Goal: Information Seeking & Learning: Learn about a topic

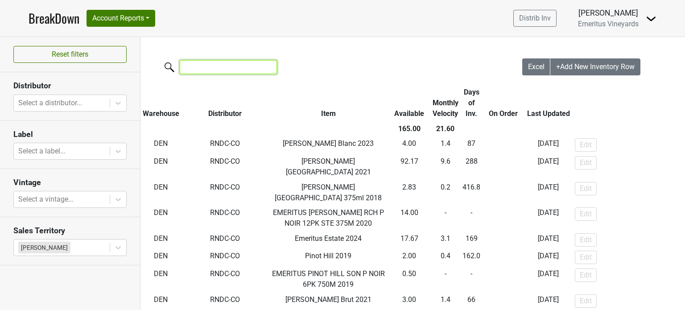
click at [225, 71] on input "search" at bounding box center [228, 67] width 97 height 14
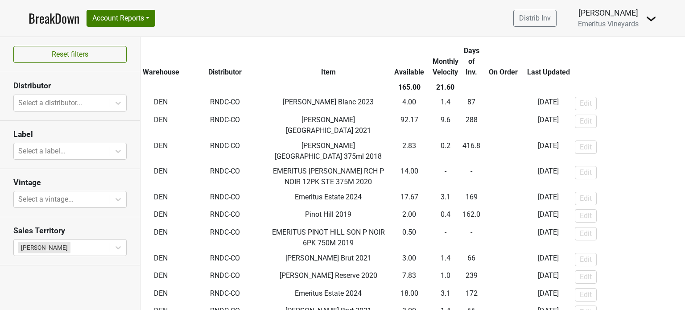
scroll to position [82, 0]
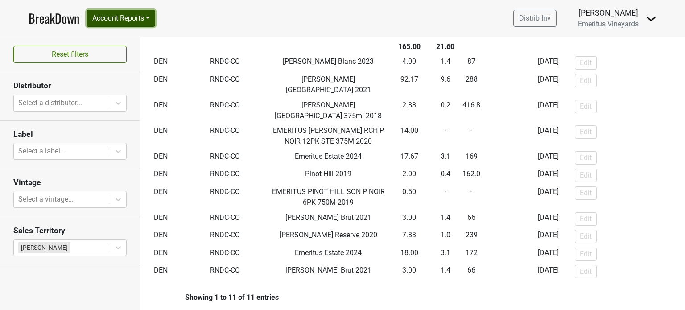
click at [135, 18] on button "Account Reports" at bounding box center [120, 18] width 69 height 17
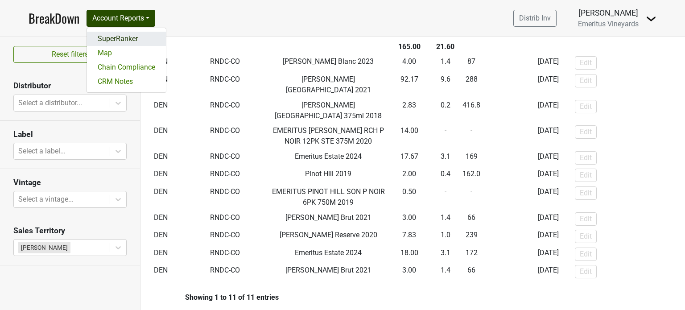
click at [133, 38] on link "SuperRanker" at bounding box center [126, 39] width 79 height 14
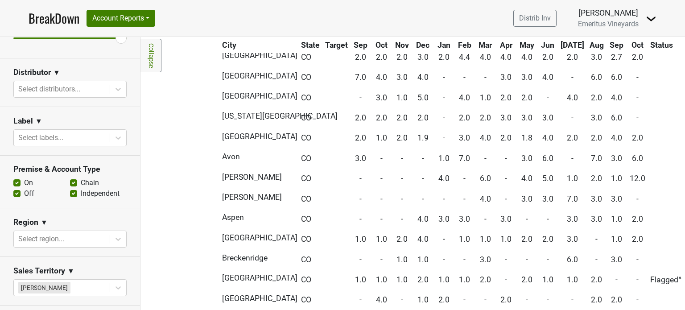
scroll to position [134, 0]
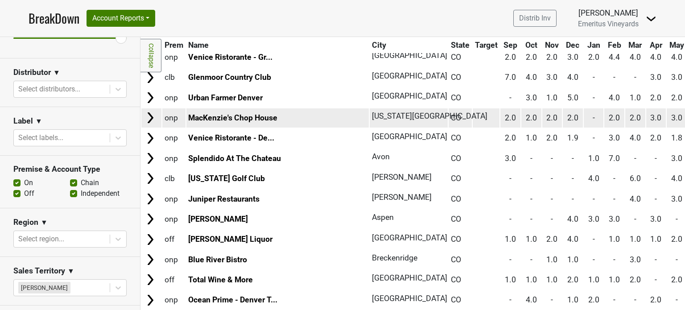
click at [152, 114] on img at bounding box center [150, 117] width 13 height 13
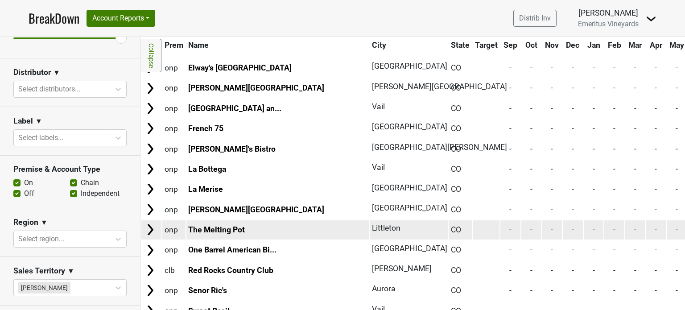
scroll to position [2987, 0]
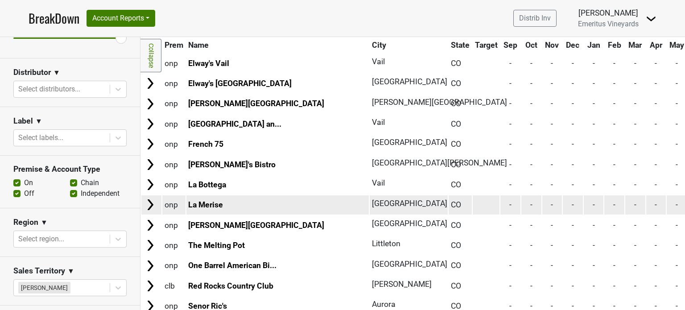
click at [240, 195] on td "La Merise" at bounding box center [277, 204] width 183 height 19
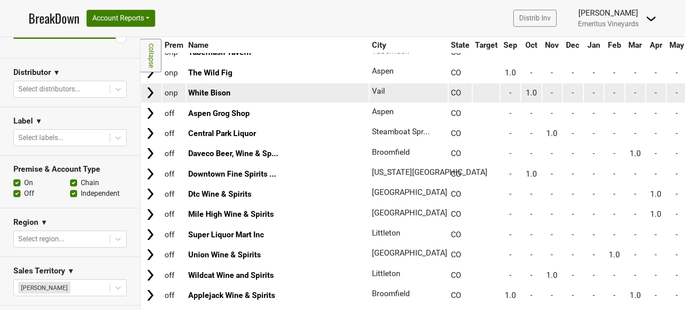
scroll to position [2051, 0]
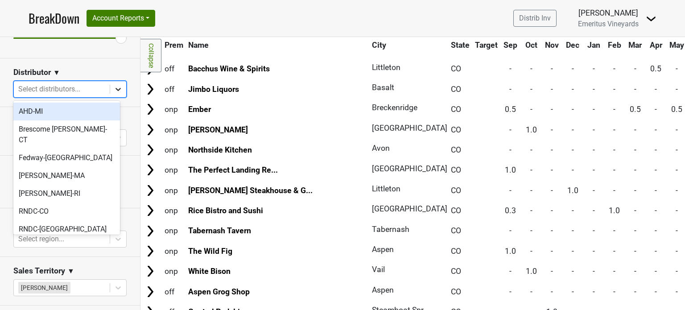
click at [115, 89] on icon at bounding box center [117, 89] width 5 height 3
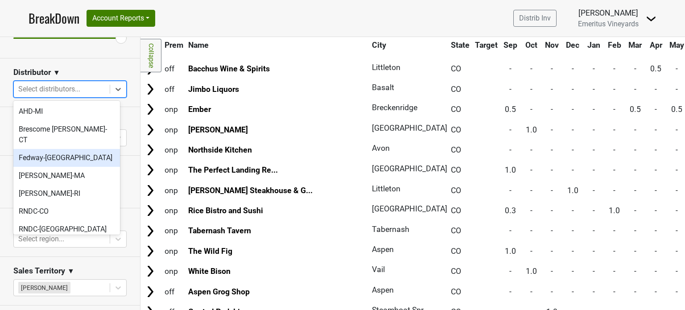
scroll to position [45, 0]
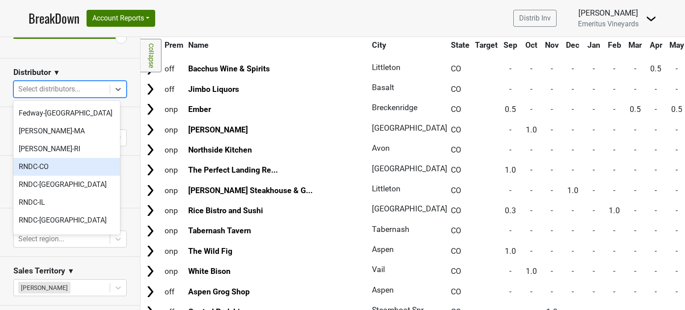
click at [50, 158] on div "RNDC-CO" at bounding box center [66, 167] width 107 height 18
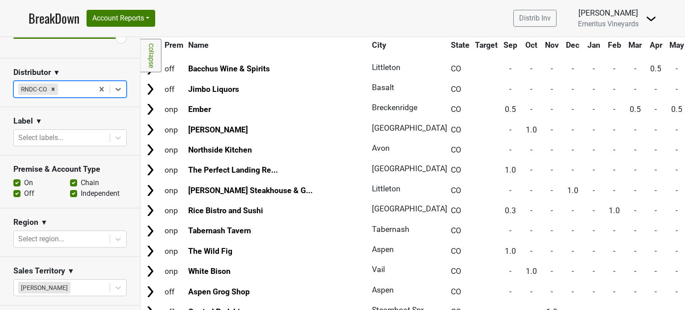
scroll to position [0, 0]
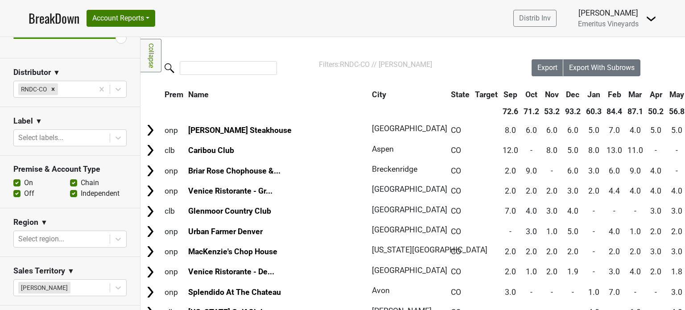
click at [24, 192] on label "Off" at bounding box center [29, 193] width 10 height 11
click at [14, 192] on input "Off" at bounding box center [16, 192] width 7 height 9
checkbox input "false"
click at [203, 69] on input "search" at bounding box center [228, 68] width 97 height 14
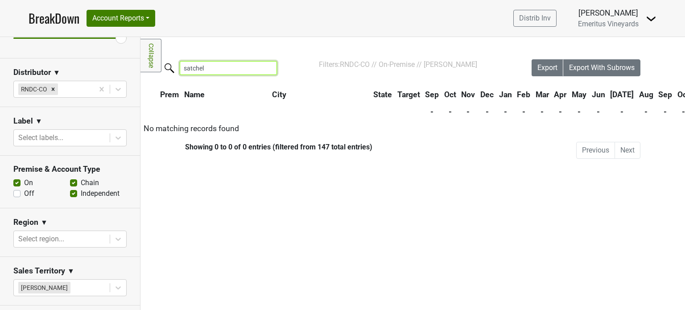
type input "satchel"
click at [24, 193] on label "Off" at bounding box center [29, 193] width 10 height 11
click at [17, 193] on input "Off" at bounding box center [16, 192] width 7 height 9
checkbox input "true"
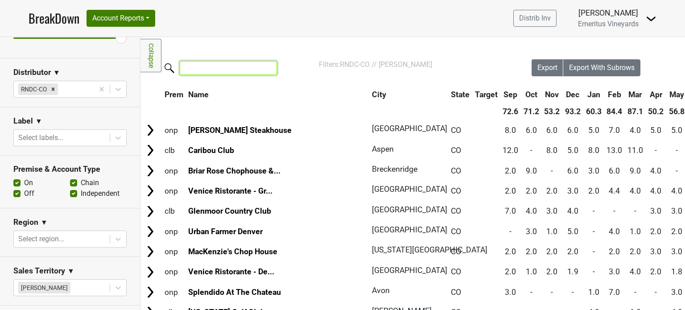
click at [204, 70] on input "search" at bounding box center [228, 68] width 97 height 14
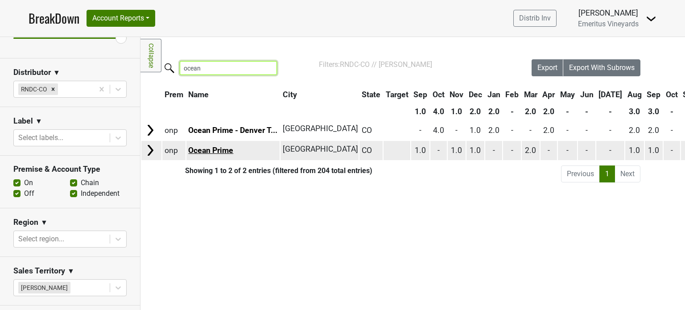
type input "ocean"
click at [208, 149] on link "Ocean Prime" at bounding box center [210, 150] width 45 height 9
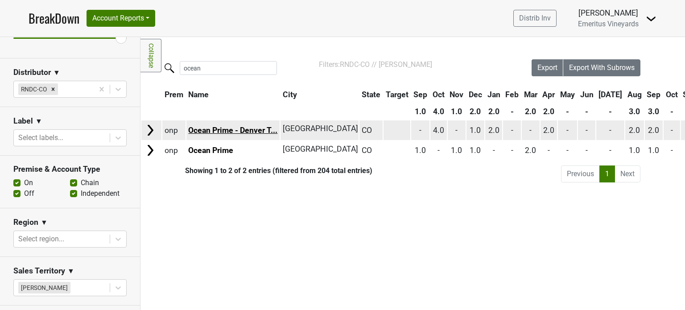
click at [250, 132] on link "Ocean Prime - Denver T..." at bounding box center [232, 130] width 89 height 9
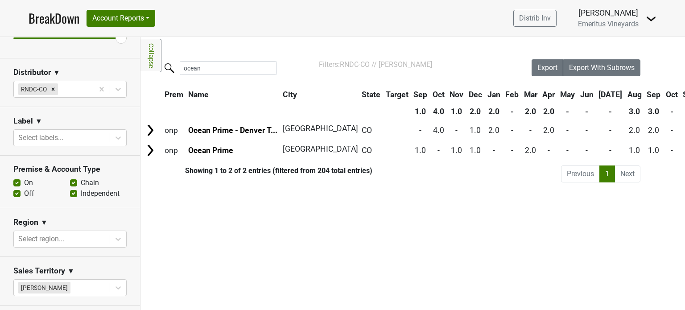
click at [623, 172] on li "Next" at bounding box center [627, 173] width 25 height 17
click at [569, 174] on li "Previous" at bounding box center [580, 173] width 39 height 17
click at [606, 173] on link "1" at bounding box center [607, 173] width 16 height 17
drag, startPoint x: 210, startPoint y: 67, endPoint x: 146, endPoint y: 74, distance: 64.6
click at [154, 73] on div "ocean" at bounding box center [335, 68] width 391 height 19
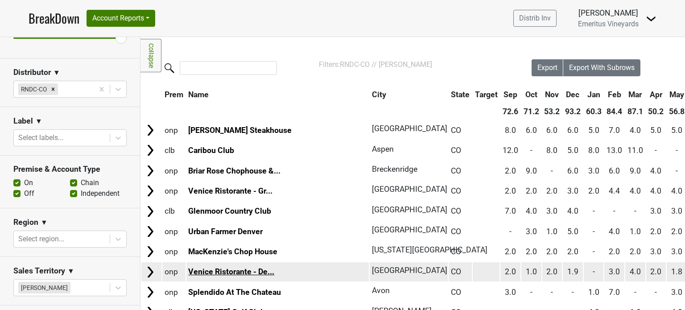
click at [266, 267] on link "Venice Ristorante - De..." at bounding box center [231, 271] width 86 height 9
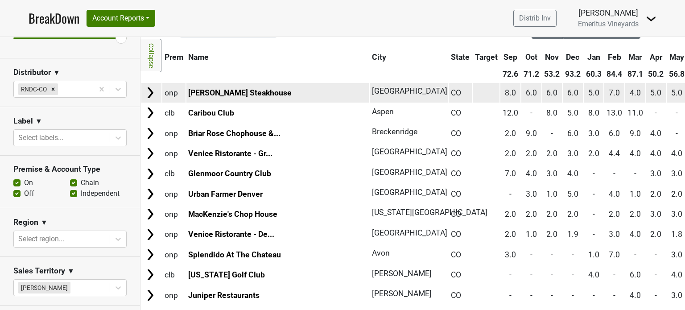
scroll to position [178, 0]
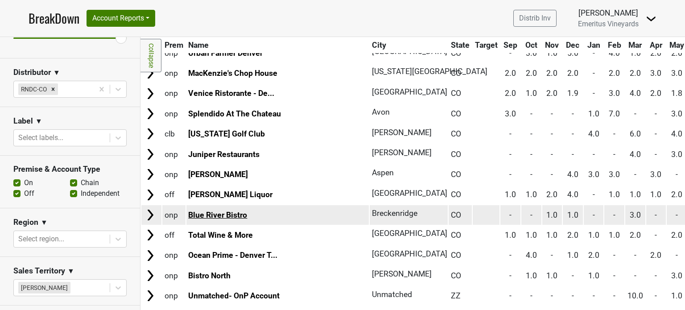
click at [211, 210] on link "Blue River Bistro" at bounding box center [217, 214] width 59 height 9
click at [264, 208] on td "Blue River Bistro" at bounding box center [277, 214] width 183 height 19
click at [372, 210] on span "Breckenridge" at bounding box center [394, 213] width 45 height 9
click at [151, 210] on img at bounding box center [150, 214] width 13 height 13
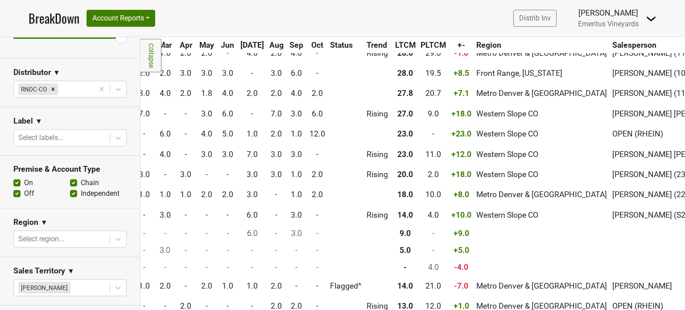
scroll to position [178, 620]
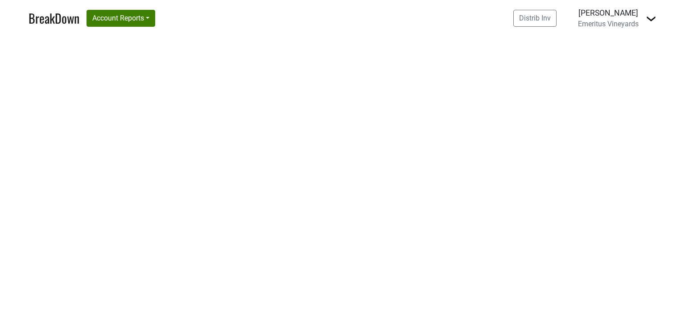
select select "CO"
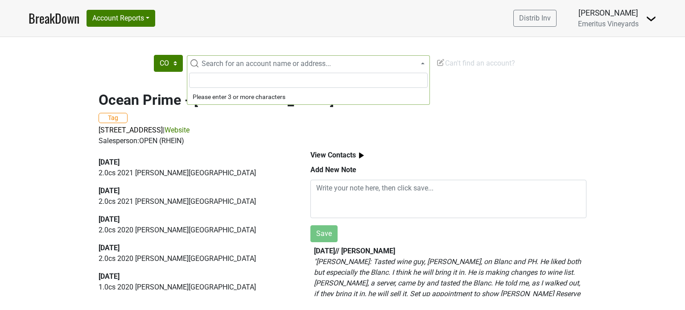
click at [220, 66] on span "Search for an account name or address..." at bounding box center [266, 63] width 129 height 8
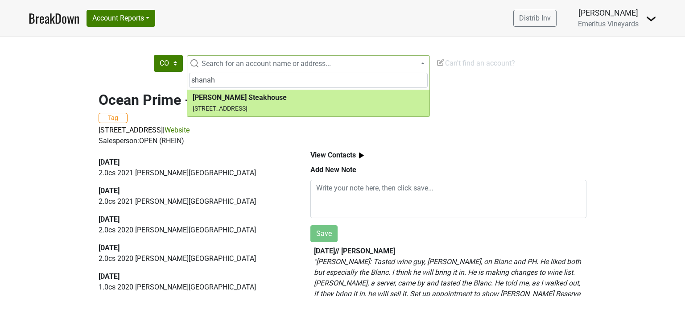
type input "shanah"
select select "123464798"
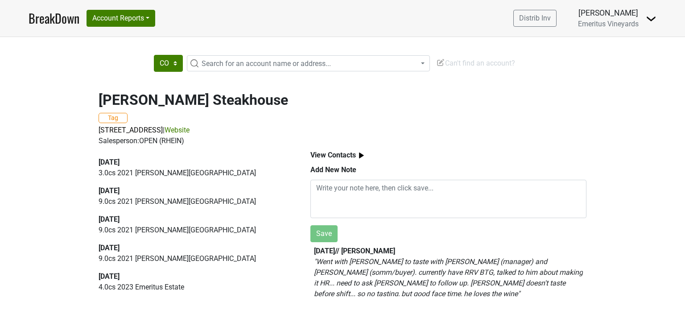
scroll to position [18, 0]
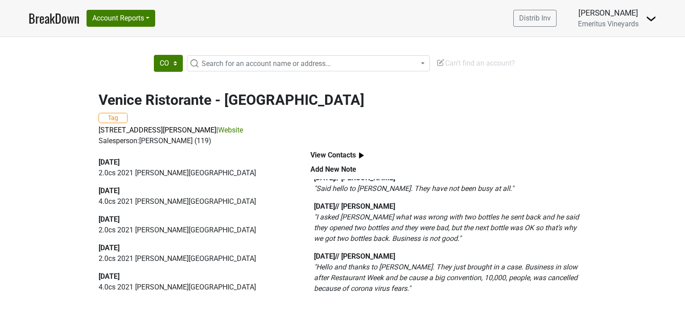
scroll to position [608, 0]
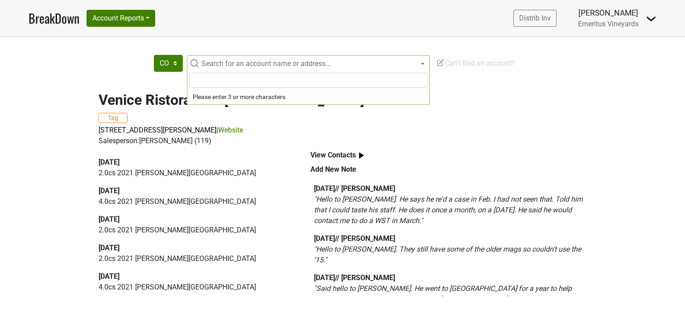
click at [206, 65] on span "Search for an account name or address..." at bounding box center [266, 63] width 129 height 8
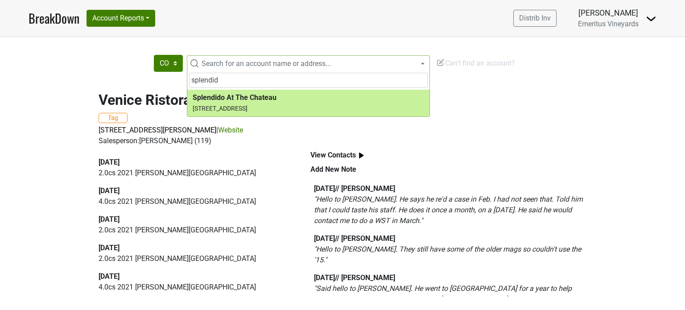
type input "splendid"
select select "184784"
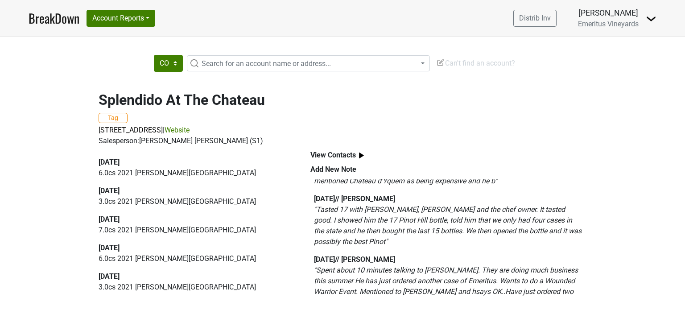
scroll to position [143, 0]
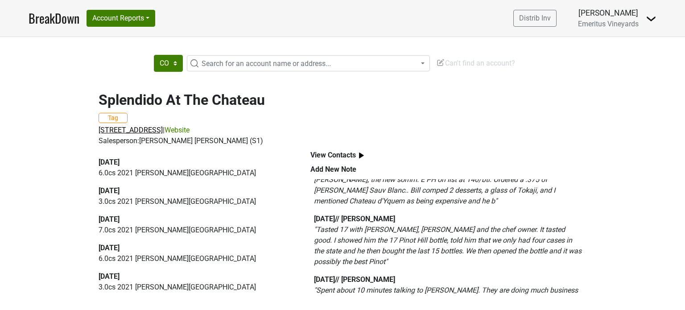
click at [163, 133] on span "17 Chateau Ln, Beaver Creek, CO 81620" at bounding box center [131, 130] width 64 height 8
